Goal: Task Accomplishment & Management: Use online tool/utility

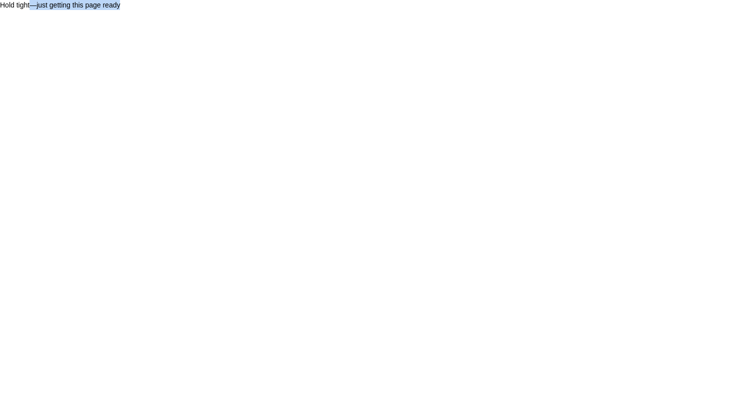
drag, startPoint x: 31, startPoint y: 2, endPoint x: 128, endPoint y: 9, distance: 97.3
click at [128, 9] on div "Hold tight—just getting this page ready" at bounding box center [372, 5] width 744 height 10
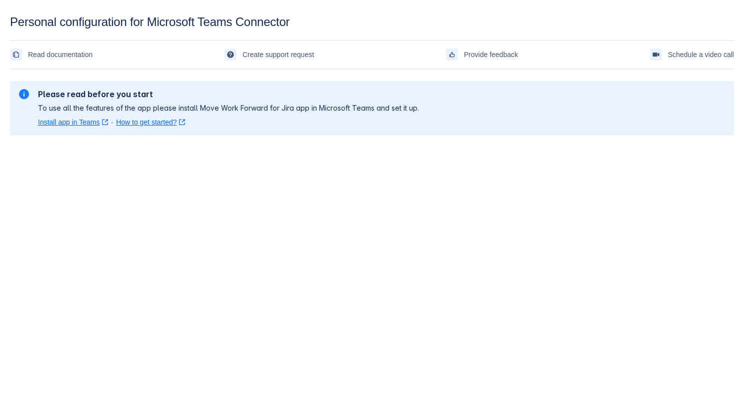
click at [102, 136] on div "Please read before you start To use all the features of the app please install …" at bounding box center [372, 108] width 724 height 70
